Goal: Transaction & Acquisition: Purchase product/service

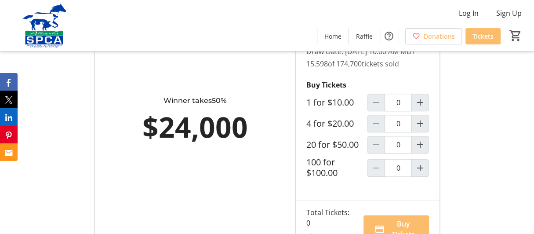
scroll to position [528, 0]
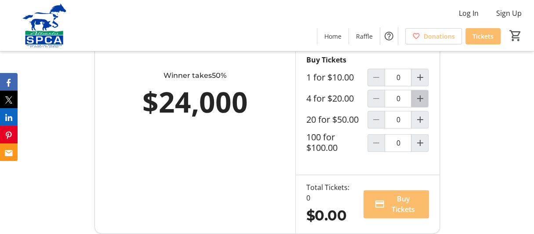
click at [422, 104] on mat-icon "Increment by one" at bounding box center [420, 98] width 11 height 11
type input "1"
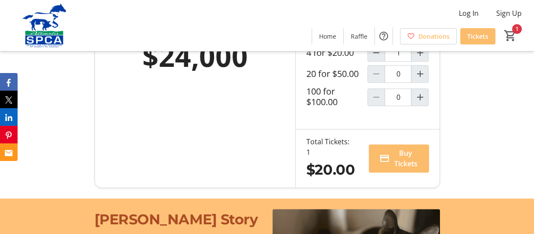
scroll to position [616, 0]
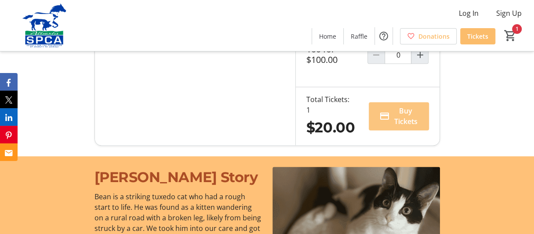
click at [403, 127] on span "Buy Tickets" at bounding box center [406, 116] width 25 height 21
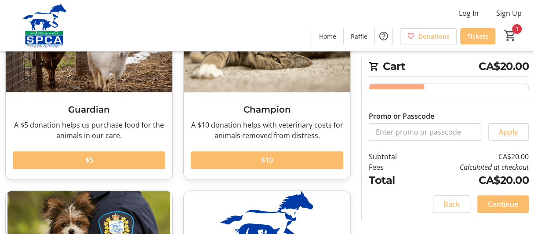
scroll to position [132, 0]
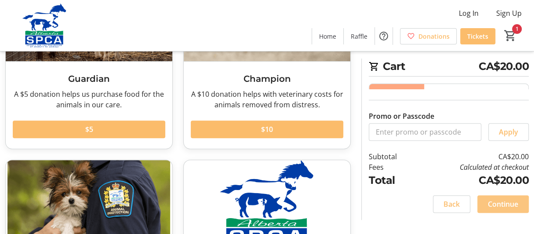
click at [507, 204] on span "Continue" at bounding box center [503, 204] width 30 height 11
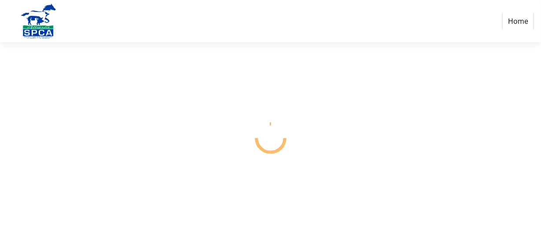
select select "CA"
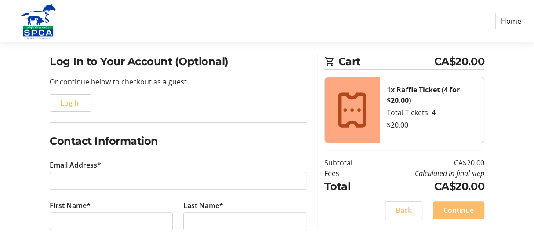
scroll to position [88, 0]
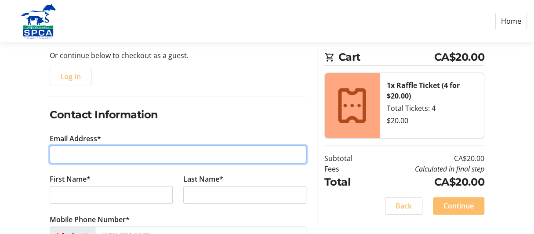
click at [56, 154] on input "Email Address*" at bounding box center [178, 155] width 257 height 18
type input "ronlasek@gmail.com"
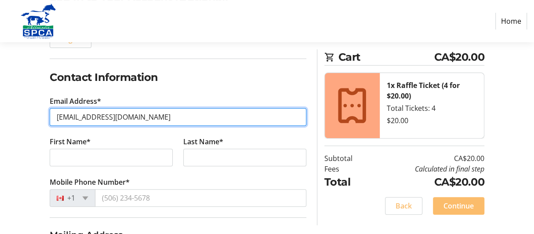
scroll to position [176, 0]
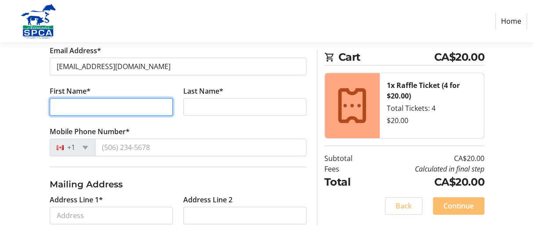
click at [60, 101] on input "First Name*" at bounding box center [111, 107] width 123 height 18
type input "Ronald"
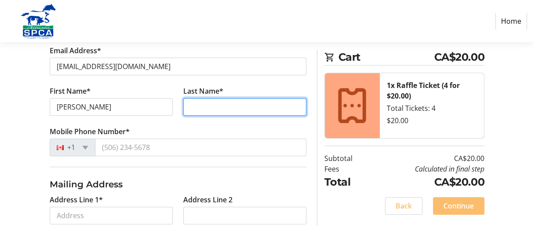
click at [198, 101] on input "Last Name*" at bounding box center [244, 107] width 123 height 18
type input "Lasek"
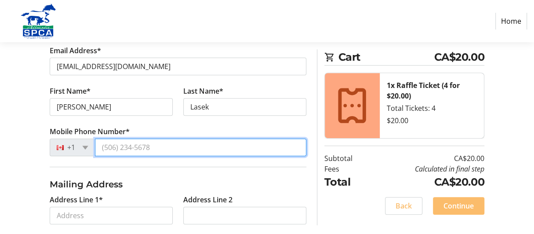
click at [108, 145] on input "Mobile Phone Number*" at bounding box center [201, 148] width 212 height 18
type input "(780) 632-1476"
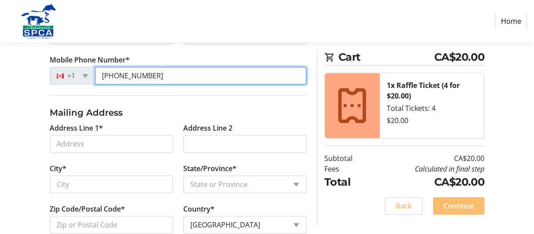
scroll to position [264, 0]
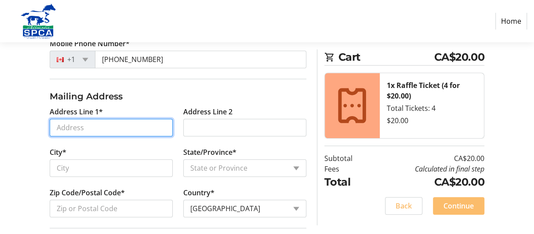
click at [57, 121] on input "Address Line 1*" at bounding box center [111, 128] width 123 height 18
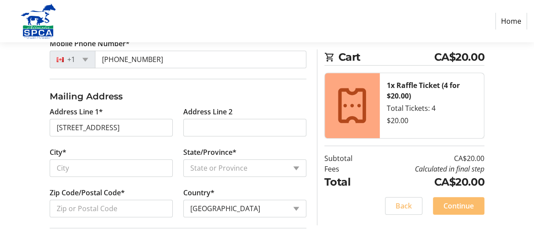
type input "5206 47 Street"
type input "Two Hills"
select select "AB"
type input "T0B 4K0"
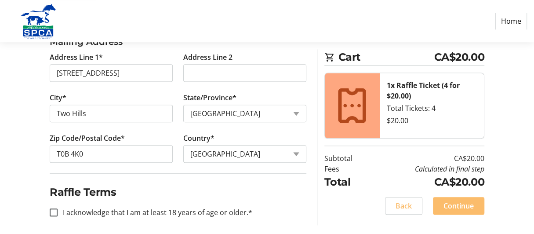
scroll to position [320, 0]
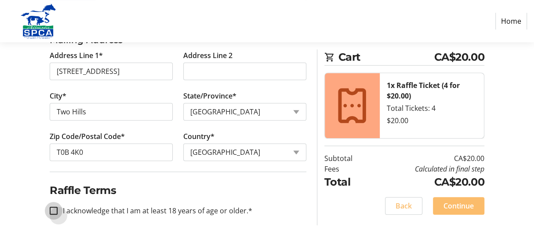
click at [53, 207] on input "I acknowledge that I am at least 18 years of age or older.*" at bounding box center [54, 211] width 8 height 8
checkbox input "true"
click at [467, 203] on span "Continue" at bounding box center [459, 206] width 30 height 11
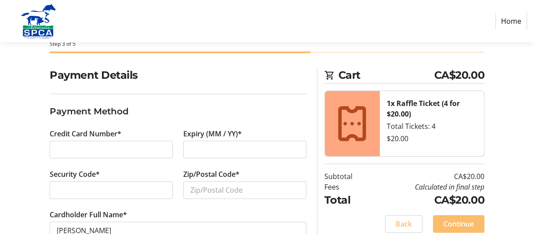
scroll to position [73, 0]
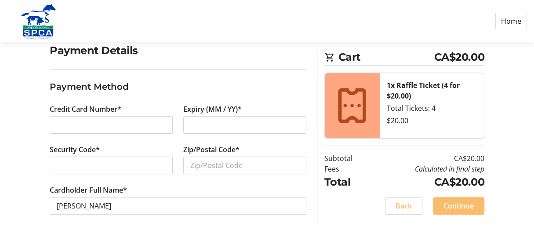
click at [209, 116] on div "Expiry (MM / YY)*" at bounding box center [245, 124] width 134 height 40
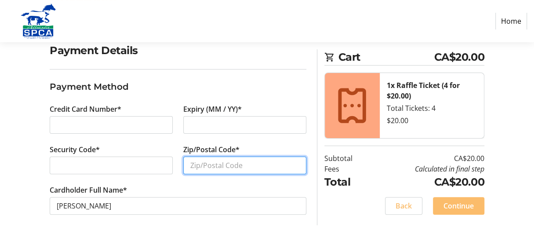
click at [207, 162] on input "Zip/Postal Code*" at bounding box center [244, 166] width 123 height 18
type input "t"
type input "T0B 4K0"
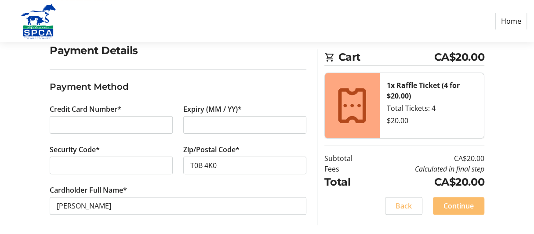
click at [24, 175] on div "Payment Details Payment Method Credit Card Number* Expiry (MM / YY)* Security C…" at bounding box center [267, 139] width 534 height 193
click at [464, 203] on span "Continue" at bounding box center [459, 206] width 30 height 11
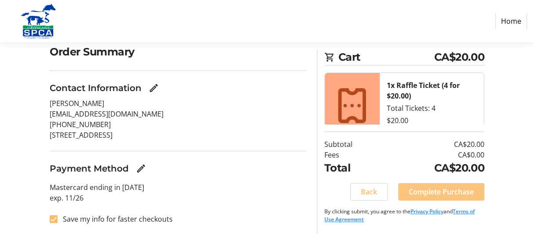
click at [445, 194] on span "Complete Purchase" at bounding box center [441, 192] width 65 height 11
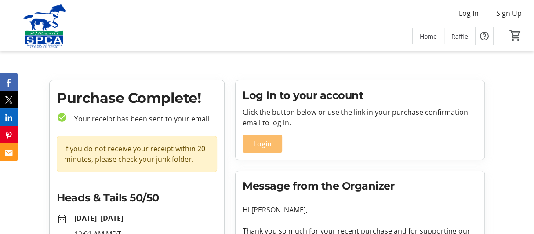
click at [429, 35] on span "Home" at bounding box center [428, 36] width 17 height 9
